Goal: Register for event/course

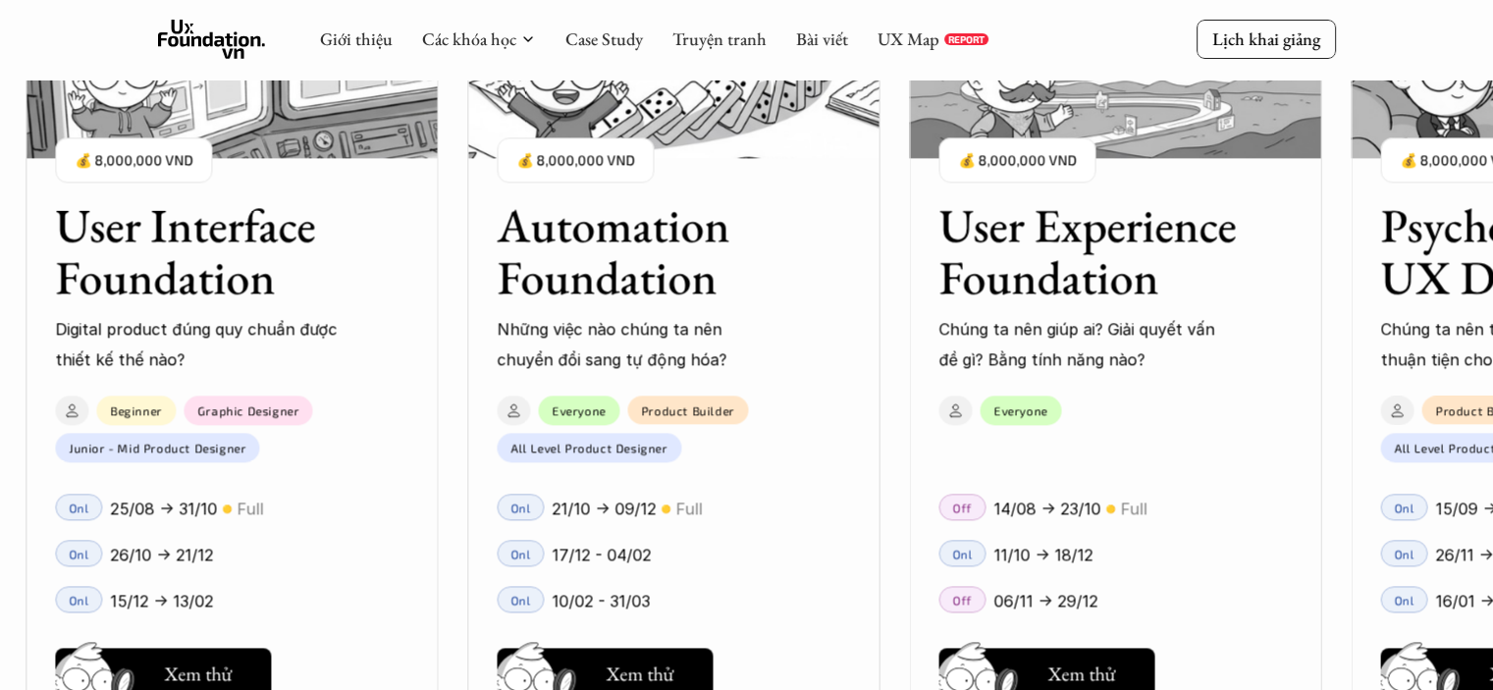
scroll to position [2254, 0]
click at [1026, 668] on img at bounding box center [981, 701] width 105 height 89
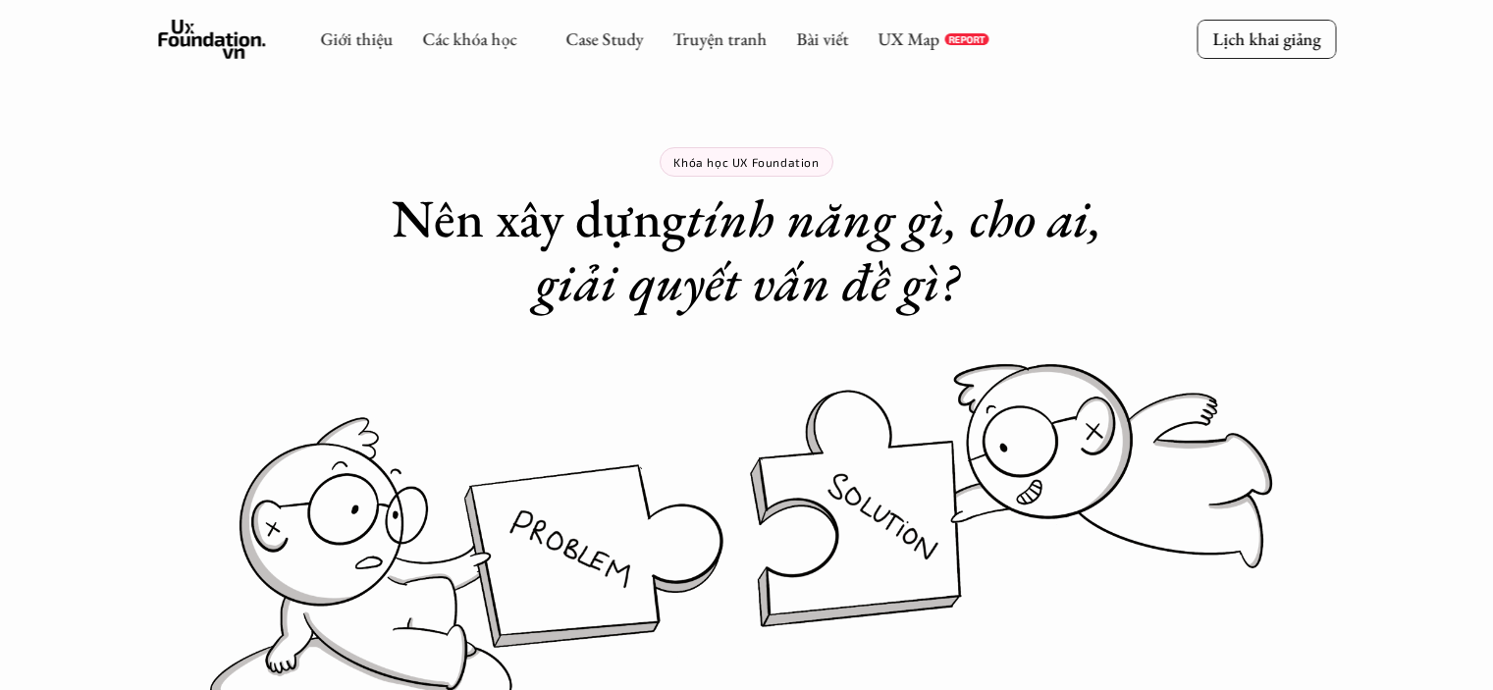
scroll to position [1070, 0]
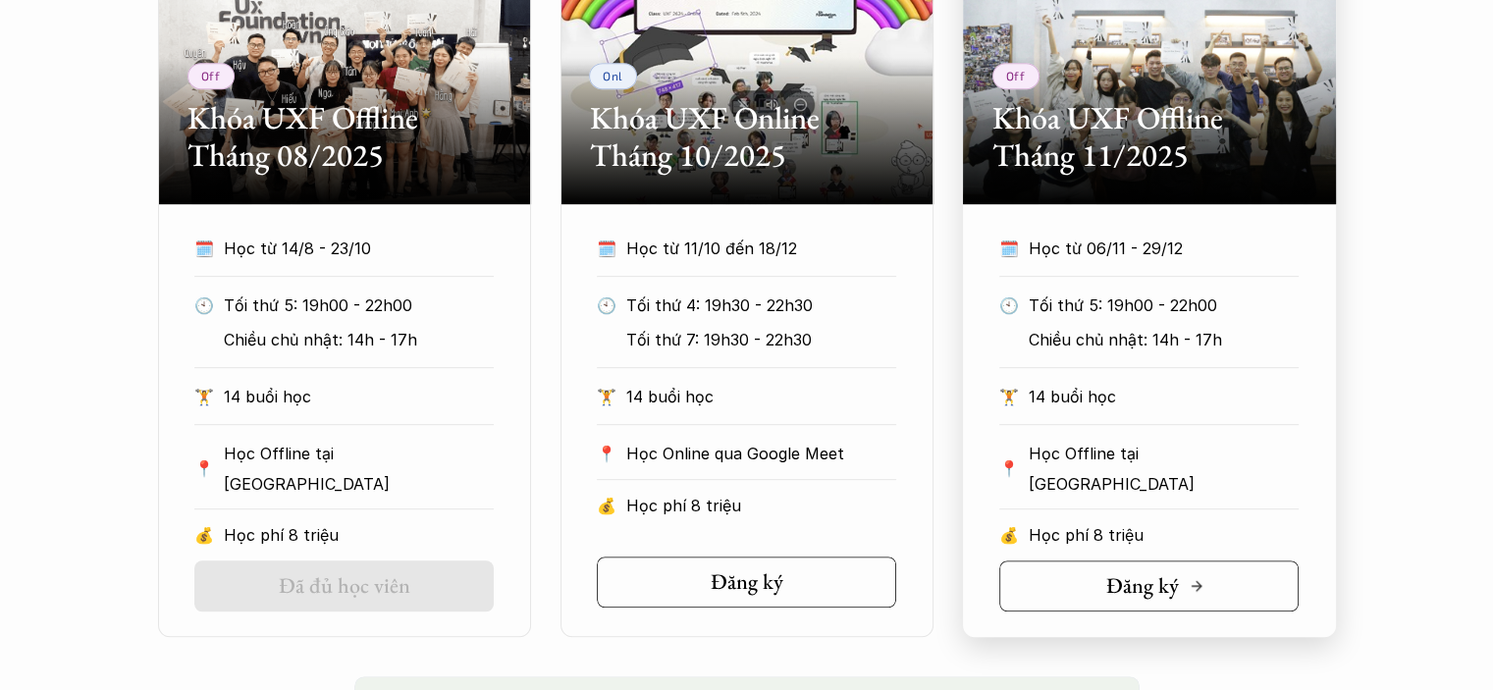
click at [1158, 585] on h5 "Đăng ký" at bounding box center [1142, 586] width 73 height 26
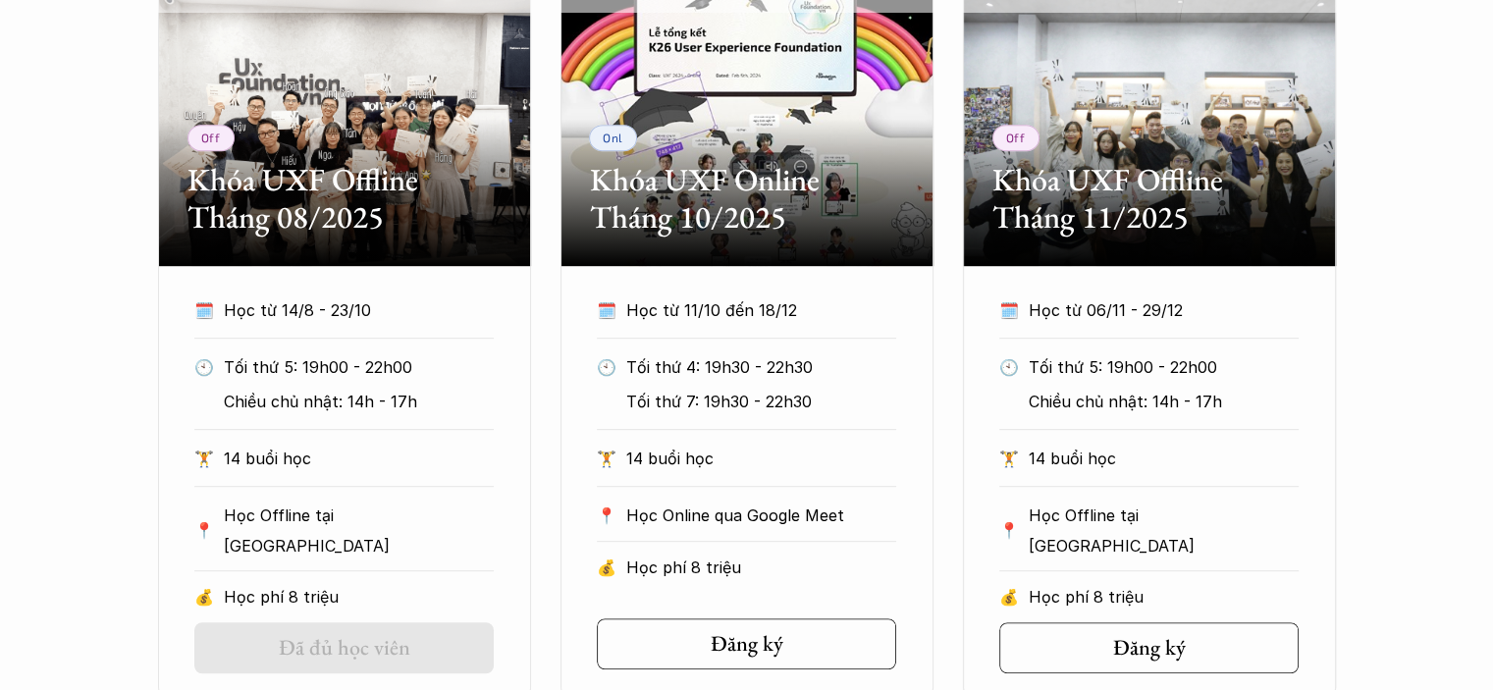
scroll to position [1009, 0]
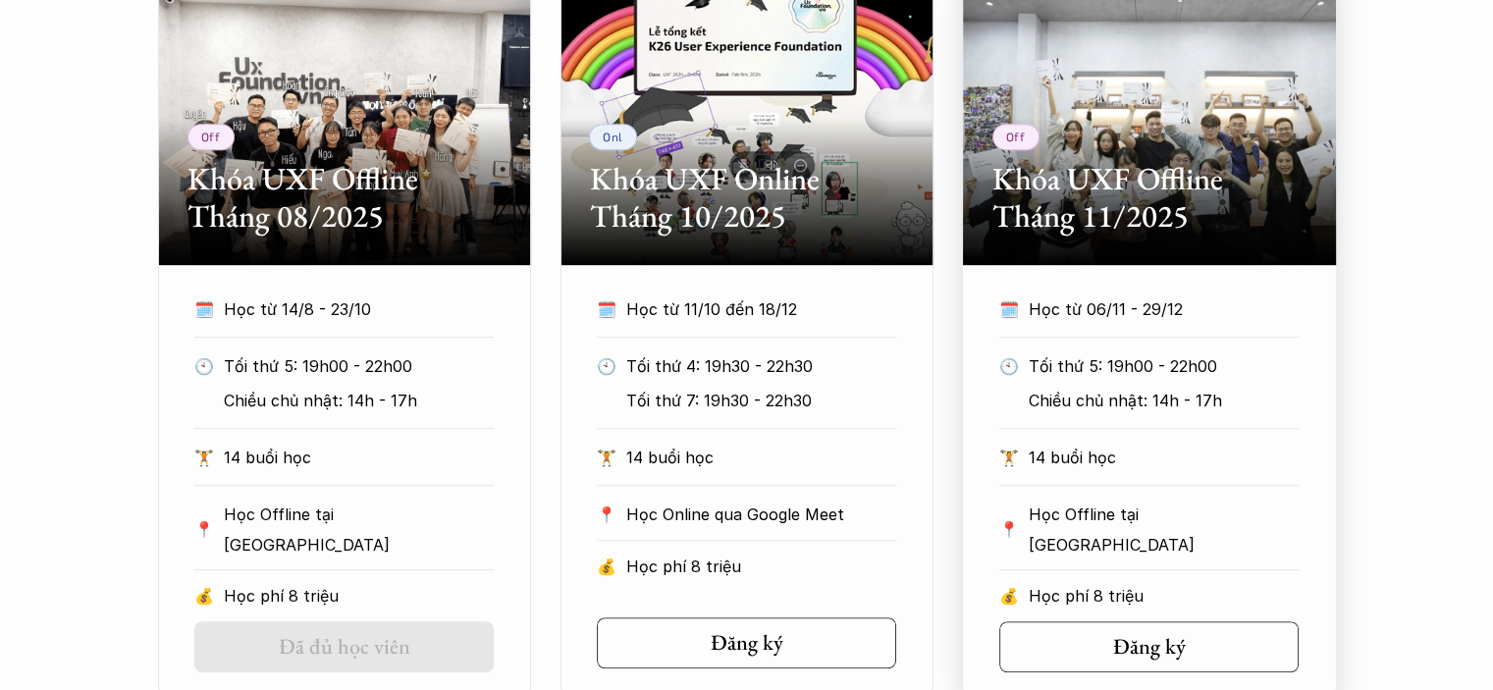
click at [1076, 326] on div "🗓️ Học từ 06/11 - 29/12" at bounding box center [1148, 315] width 299 height 43
click at [1116, 140] on div "Off Khóa UXF Offline Tháng 11/2025" at bounding box center [1149, 118] width 373 height 294
click at [1117, 142] on div "Off Khóa UXF Offline Tháng 11/2025" at bounding box center [1149, 118] width 373 height 294
click at [1124, 278] on section "Off Khóa UXF Offline Tháng 11/2025 🗓️ Học từ 06/11 - 29/12 🕙 Tối thứ 5: 19h00 -…" at bounding box center [1149, 334] width 373 height 727
click at [1328, 205] on div "Off Khóa UXF Offline Tháng 11/2025" at bounding box center [1149, 118] width 373 height 294
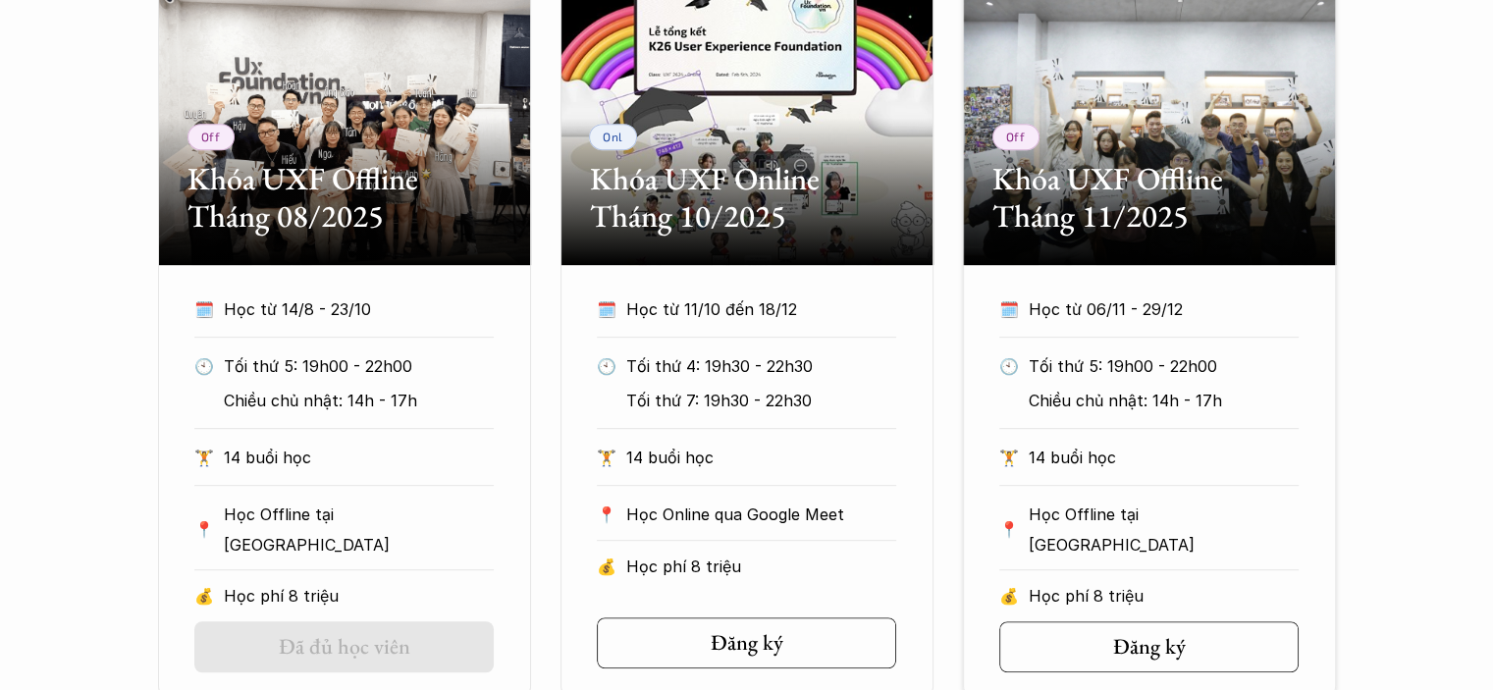
click at [1382, 208] on div "Off Khóa UXF Offline Tháng 08/2025 🗓️ Học từ 14/8 - 23/10 🕙 Tối thứ 5: 19h00 - …" at bounding box center [746, 334] width 1493 height 727
click at [1037, 233] on h2 "Khóa UXF Offline Tháng 11/2025" at bounding box center [1149, 198] width 314 height 76
click at [1112, 174] on h2 "Khóa UXF Offline Tháng 11/2025" at bounding box center [1149, 198] width 314 height 76
click at [1294, 273] on section "Off Khóa UXF Offline Tháng 11/2025 🗓️ Học từ 06/11 - 29/12 🕙 Tối thứ 5: 19h00 -…" at bounding box center [1149, 334] width 373 height 727
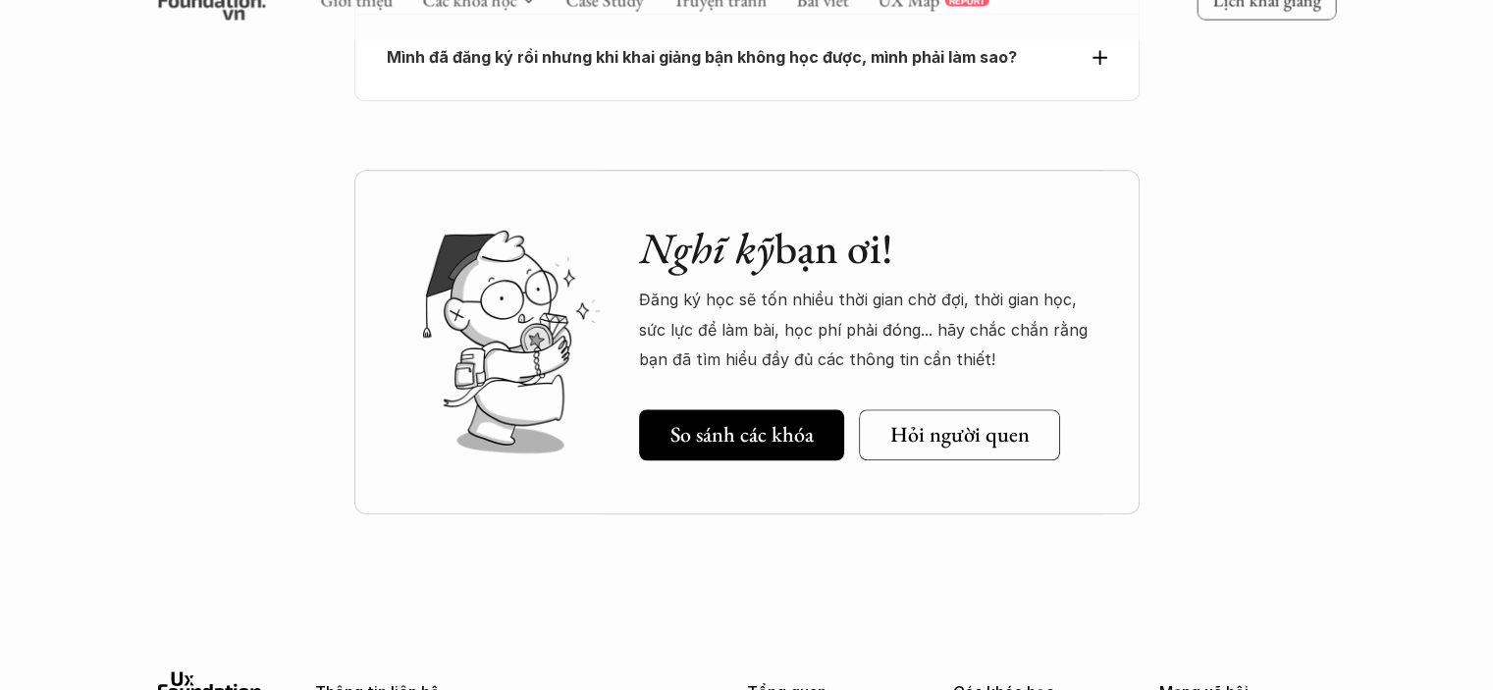
scroll to position [9078, 0]
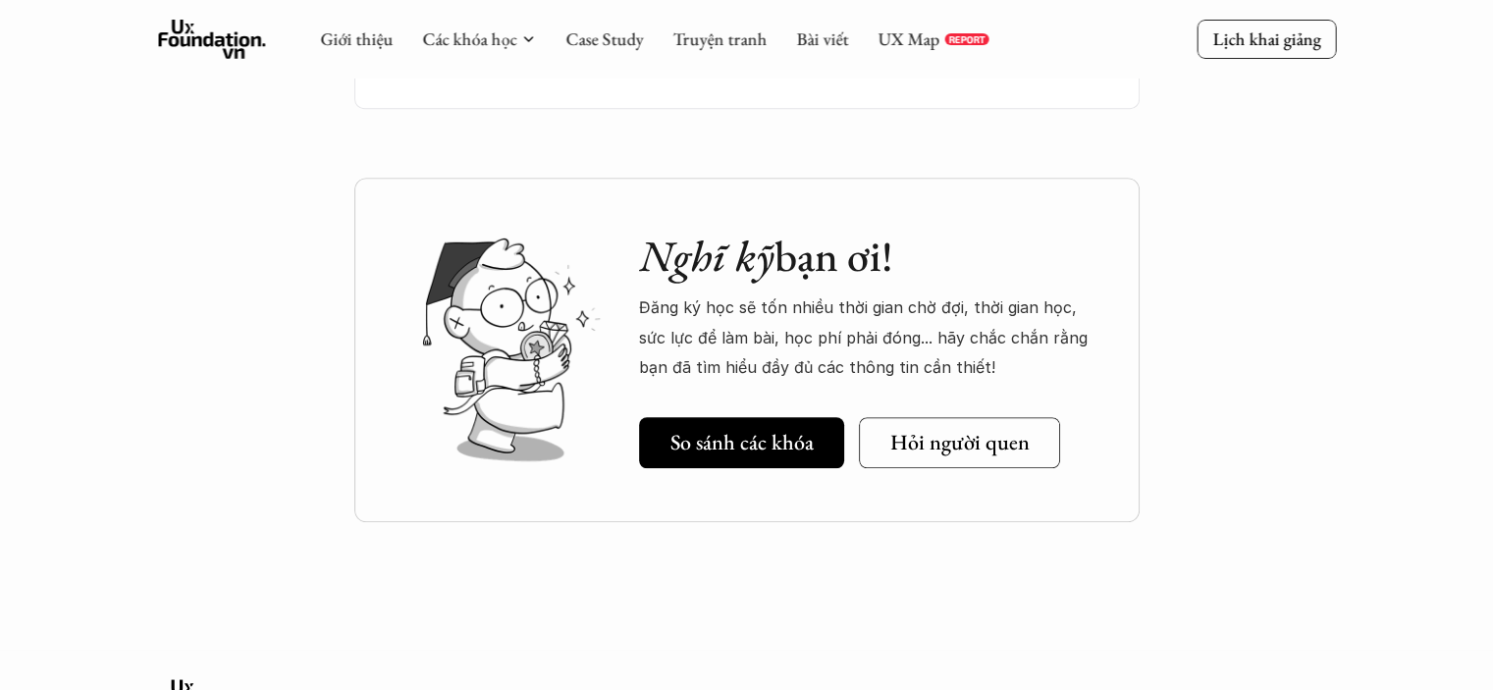
click at [998, 322] on div "Nghĩ kỹ bạn ơi! Đăng ký học sẽ tốn nhiều thời gian chờ đợi, thời gian học, sức …" at bounding box center [869, 350] width 461 height 238
click at [992, 417] on link "Hỏi người quen" at bounding box center [966, 442] width 216 height 51
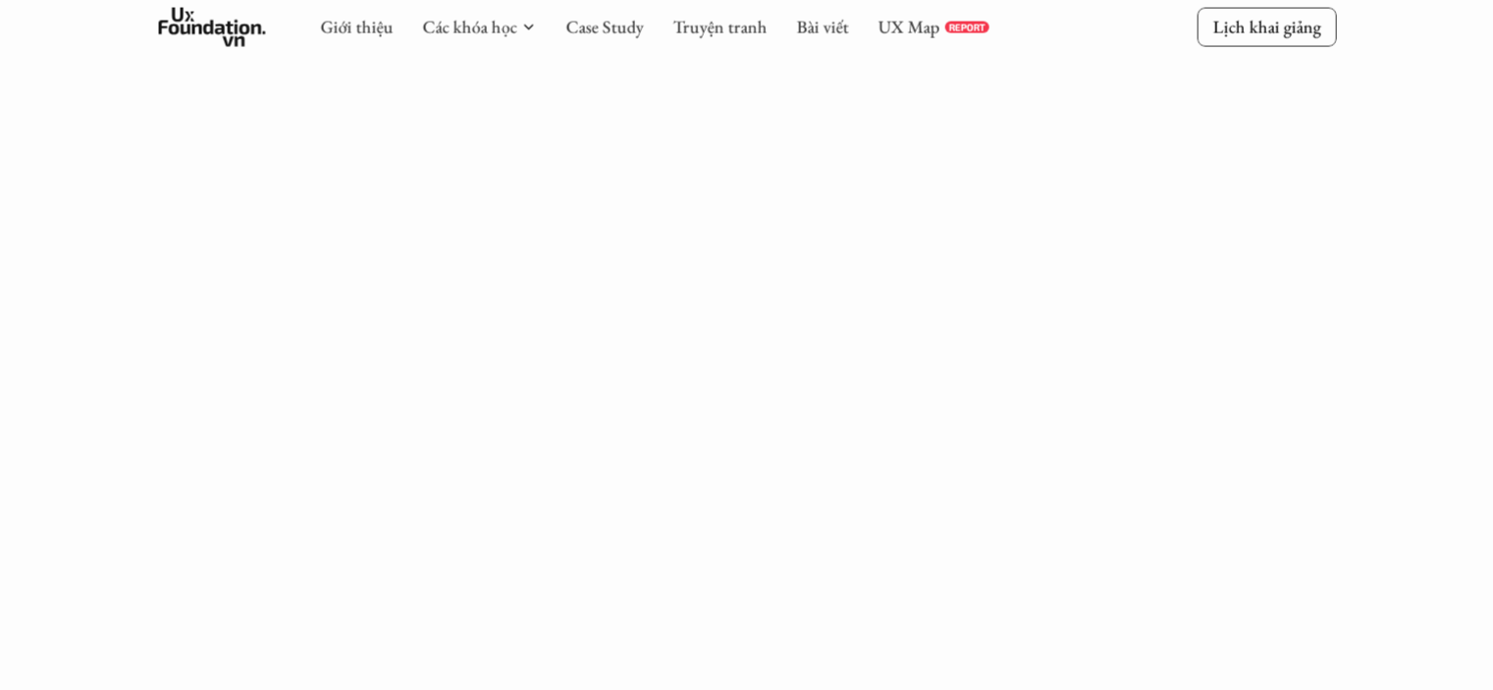
scroll to position [880, 0]
